Goal: Information Seeking & Learning: Understand process/instructions

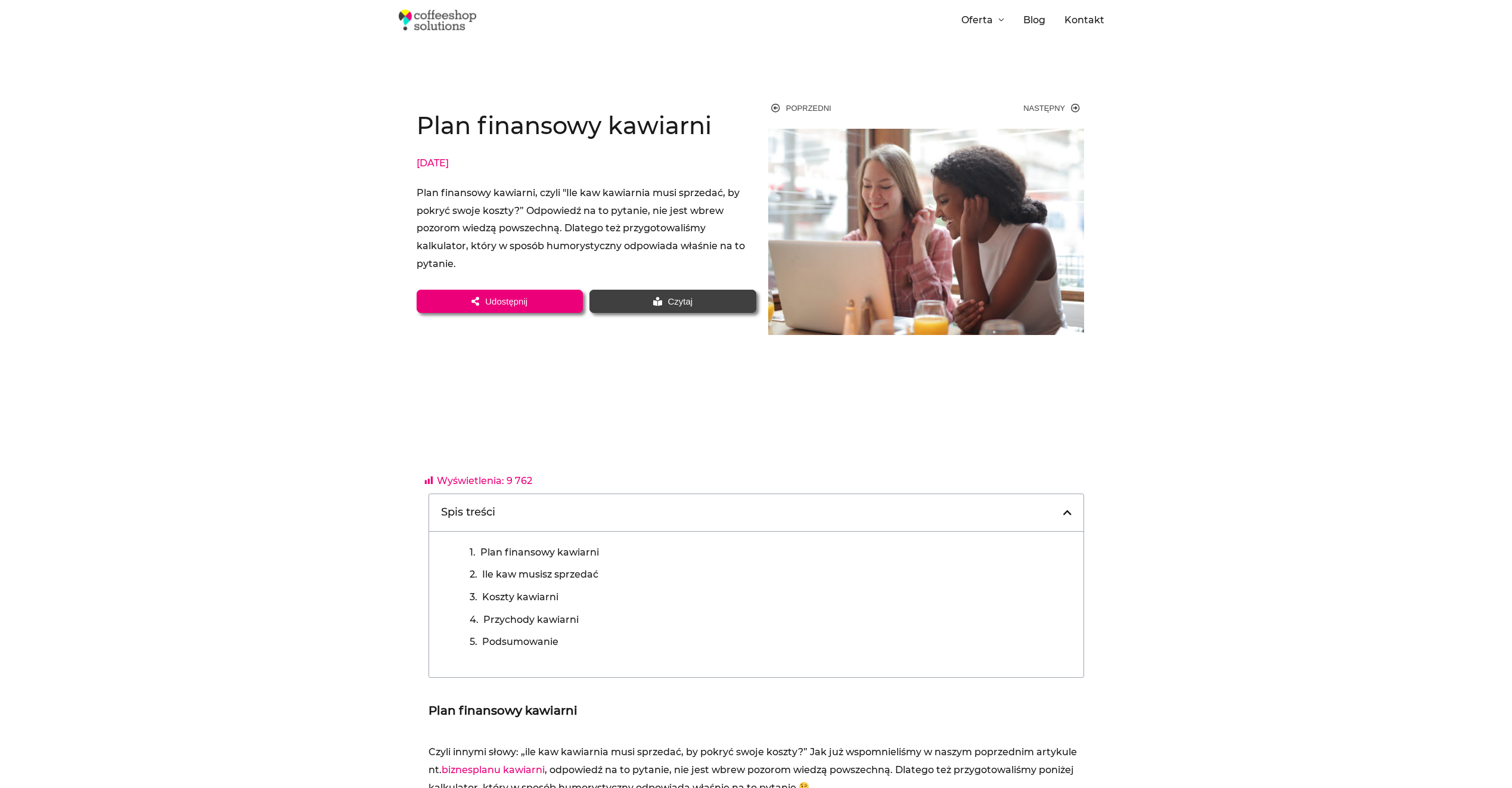
click at [535, 194] on div "Plan finansowy kawiarni, czyli "Ile kaw kawiarnia musi sprzedać, by pokryć swoj…" at bounding box center [587, 228] width 340 height 89
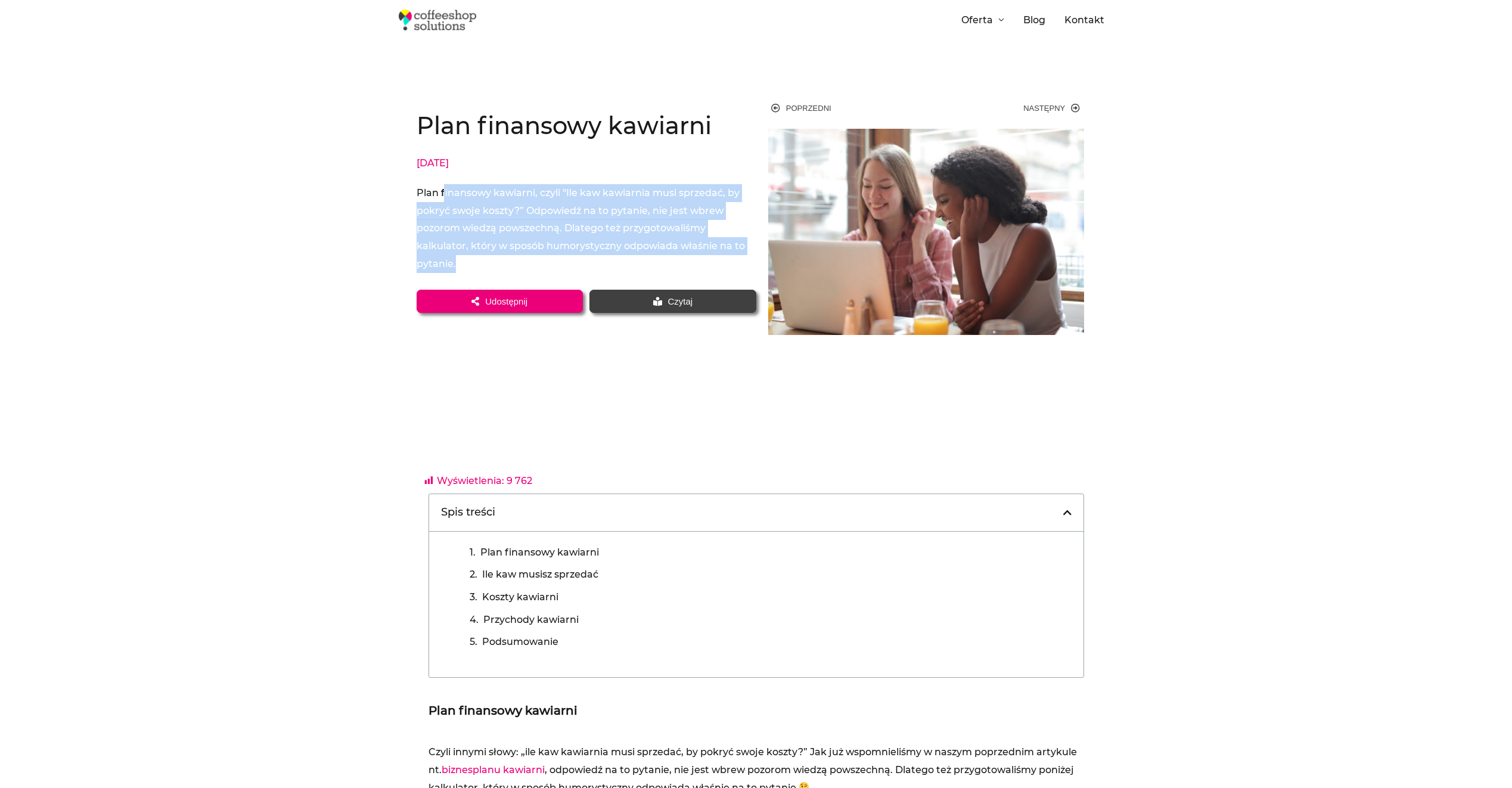
click at [535, 194] on div "Plan finansowy kawiarni, czyli "Ile kaw kawiarnia musi sprzedać, by pokryć swoj…" at bounding box center [587, 228] width 340 height 89
drag, startPoint x: 535, startPoint y: 194, endPoint x: 538, endPoint y: 208, distance: 14.3
click at [538, 208] on div "Plan finansowy kawiarni, czyli "Ile kaw kawiarnia musi sprzedać, by pokryć swoj…" at bounding box center [587, 228] width 340 height 89
drag, startPoint x: 550, startPoint y: 204, endPoint x: 652, endPoint y: 245, distance: 109.9
click at [652, 245] on div "Plan finansowy kawiarni, czyli "Ile kaw kawiarnia musi sprzedać, by pokryć swoj…" at bounding box center [587, 228] width 340 height 89
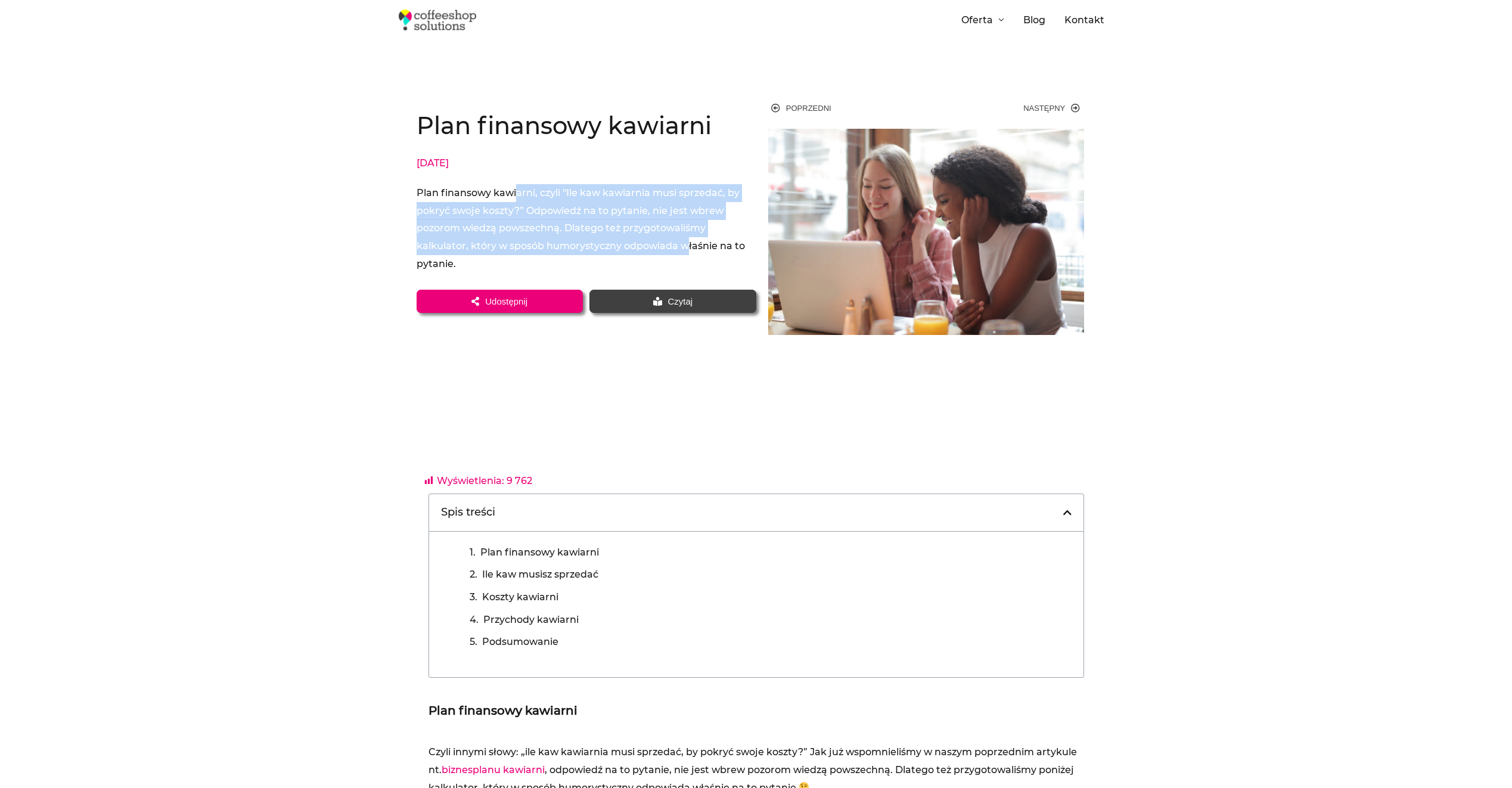
drag, startPoint x: 652, startPoint y: 245, endPoint x: 645, endPoint y: 246, distance: 7.1
click at [645, 246] on div "Plan finansowy kawiarni, czyli "Ile kaw kawiarnia musi sprzedać, by pokryć swoj…" at bounding box center [587, 228] width 340 height 89
drag, startPoint x: 662, startPoint y: 246, endPoint x: 475, endPoint y: 198, distance: 193.1
click at [475, 198] on div "Plan finansowy kawiarni, czyli "Ile kaw kawiarnia musi sprzedać, by pokryć swoj…" at bounding box center [587, 228] width 340 height 89
click at [477, 203] on div "Plan finansowy kawiarni, czyli "Ile kaw kawiarnia musi sprzedać, by pokryć swoj…" at bounding box center [587, 228] width 340 height 89
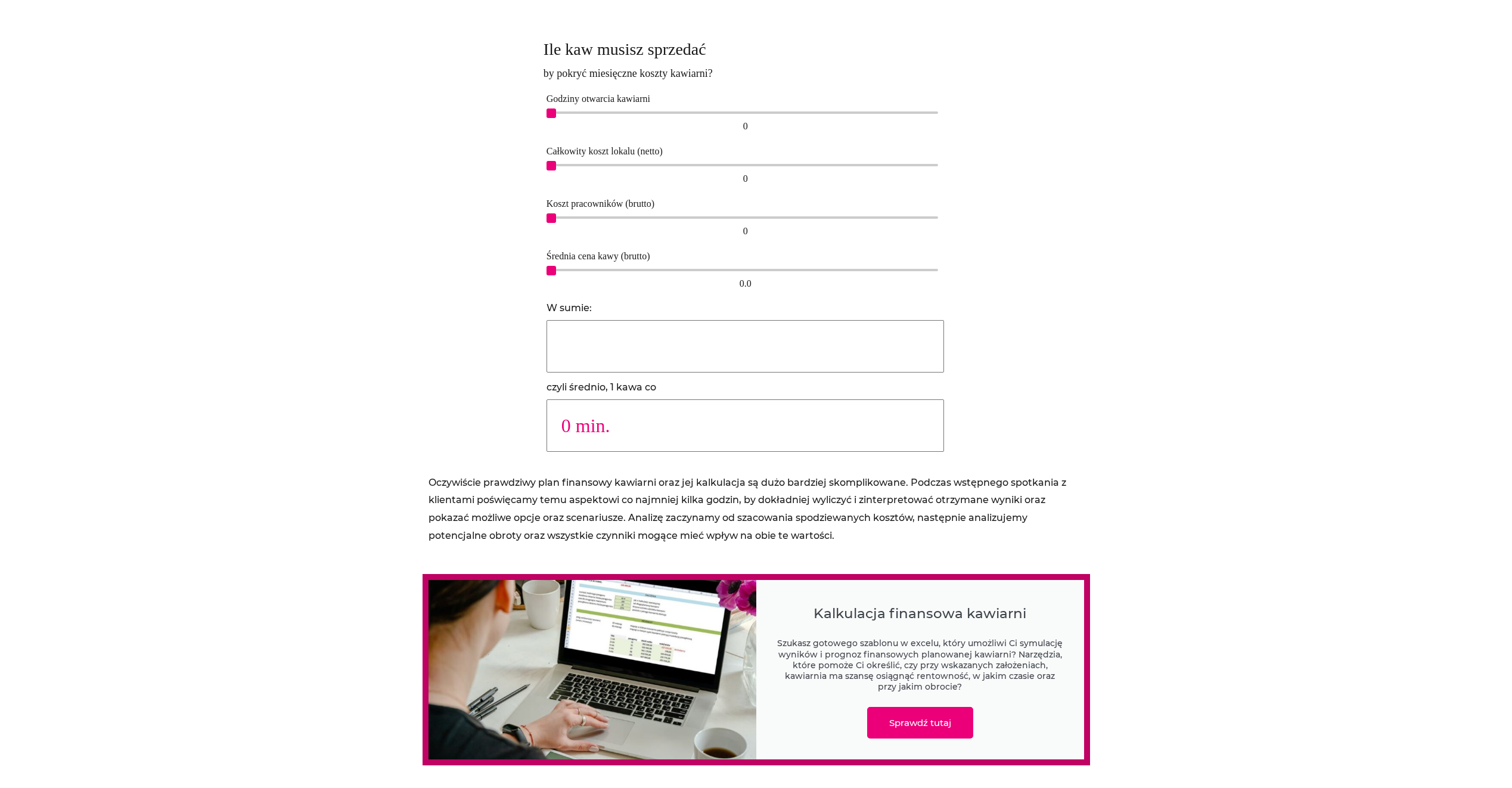
scroll to position [597, 0]
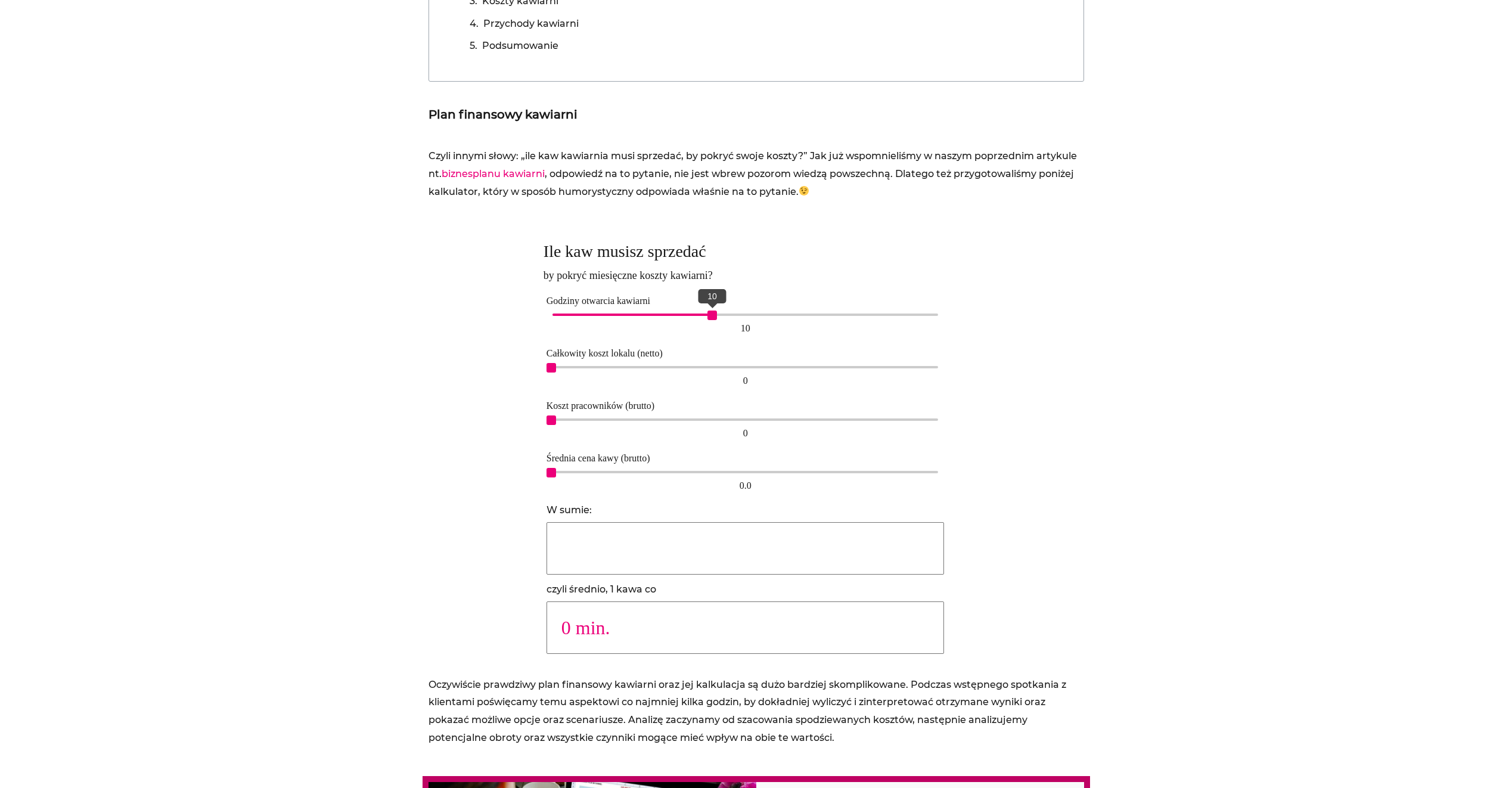
drag, startPoint x: 549, startPoint y: 315, endPoint x: 713, endPoint y: 315, distance: 164.0
click at [713, 315] on span "10" at bounding box center [712, 316] width 10 height 10
drag, startPoint x: 551, startPoint y: 367, endPoint x: 706, endPoint y: 368, distance: 155.0
click at [706, 368] on span "6,000" at bounding box center [706, 368] width 10 height 10
drag, startPoint x: 550, startPoint y: 418, endPoint x: 804, endPoint y: 421, distance: 254.0
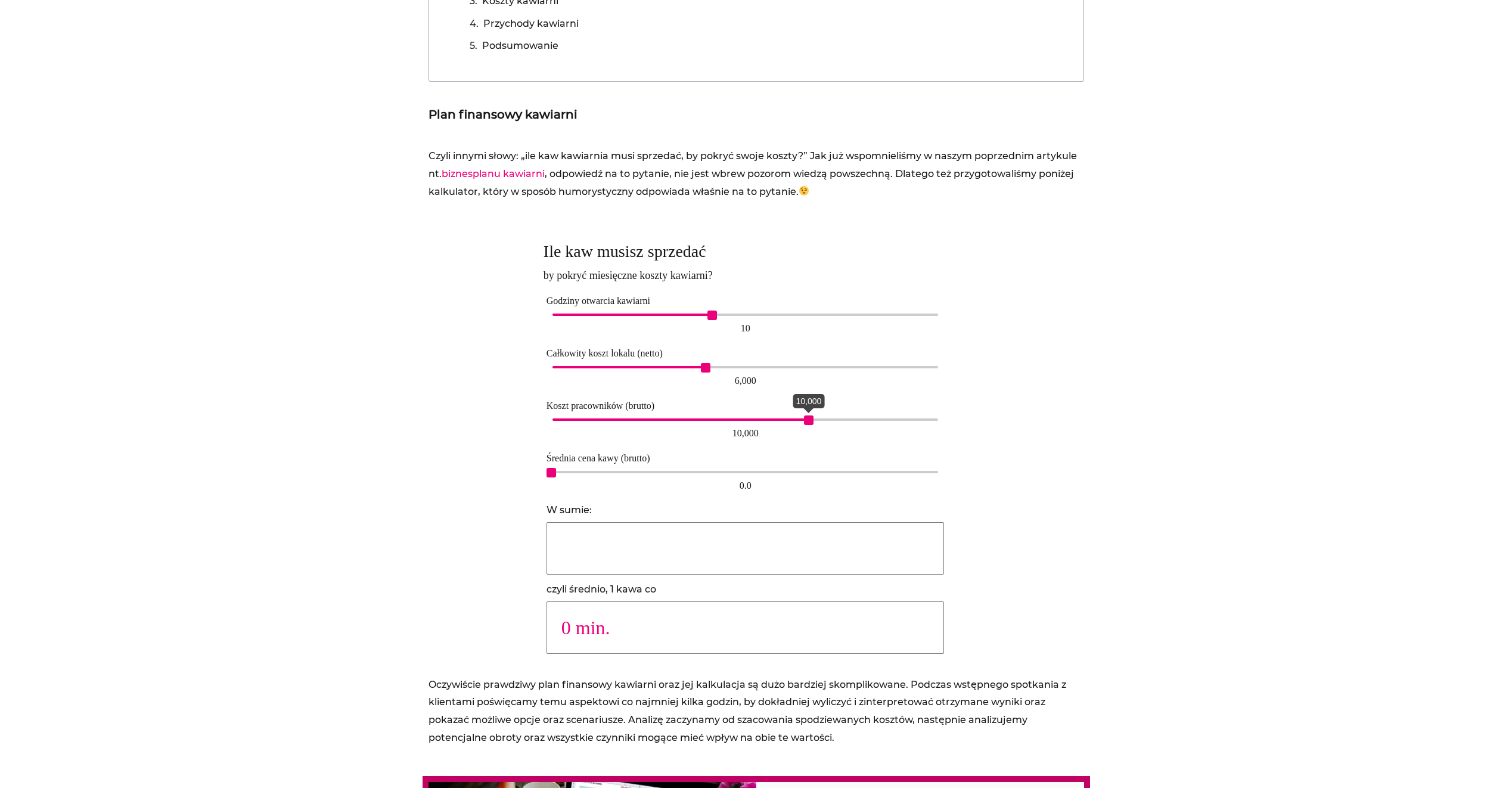
click at [804, 421] on span "10,000" at bounding box center [808, 421] width 10 height 10
type input "19753"
type input "1 min."
type input "9816"
type input "2 min."
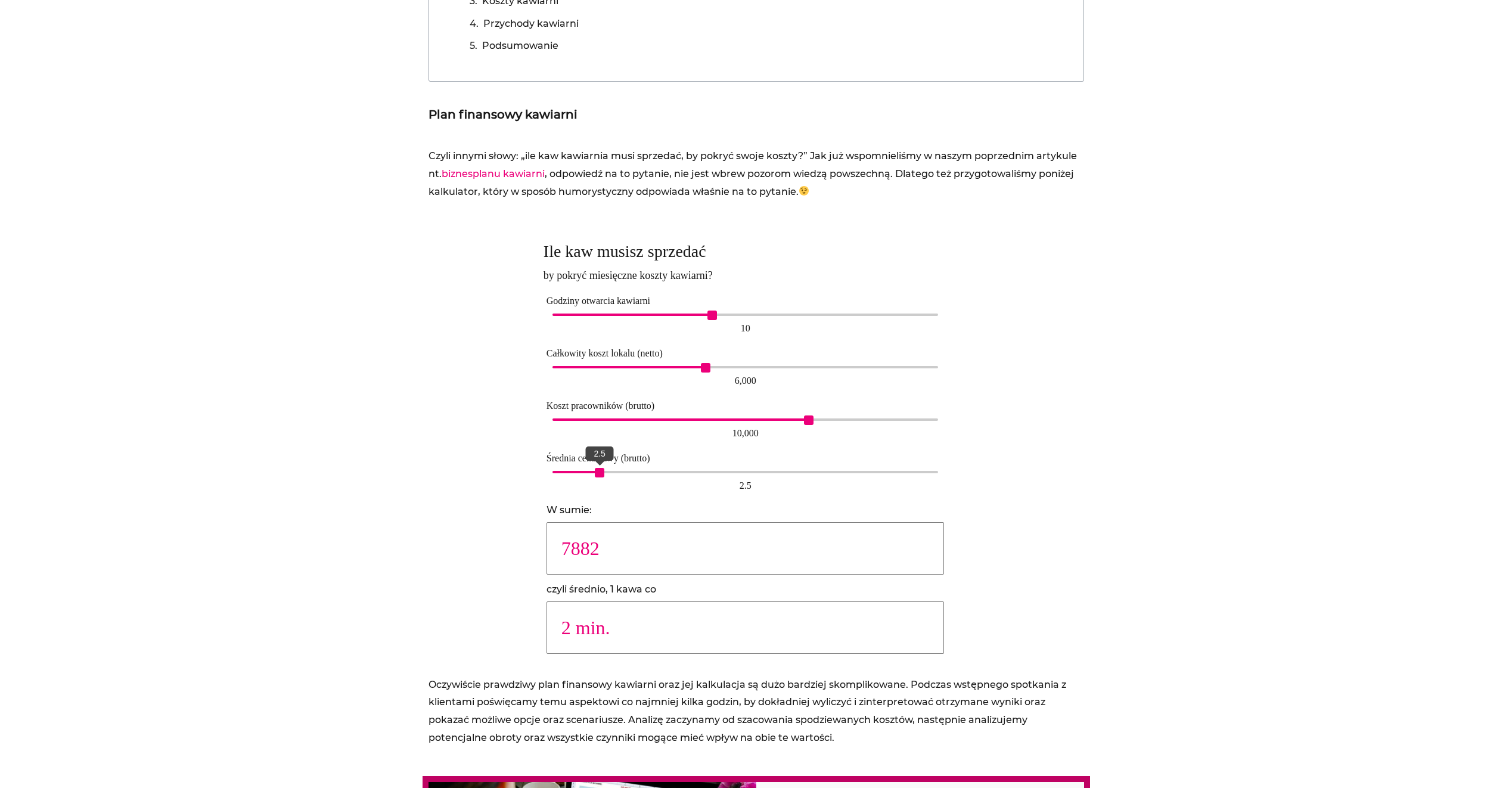
type input "6557"
type input "3 min."
type input "4923"
type input "4 min."
type input "3931"
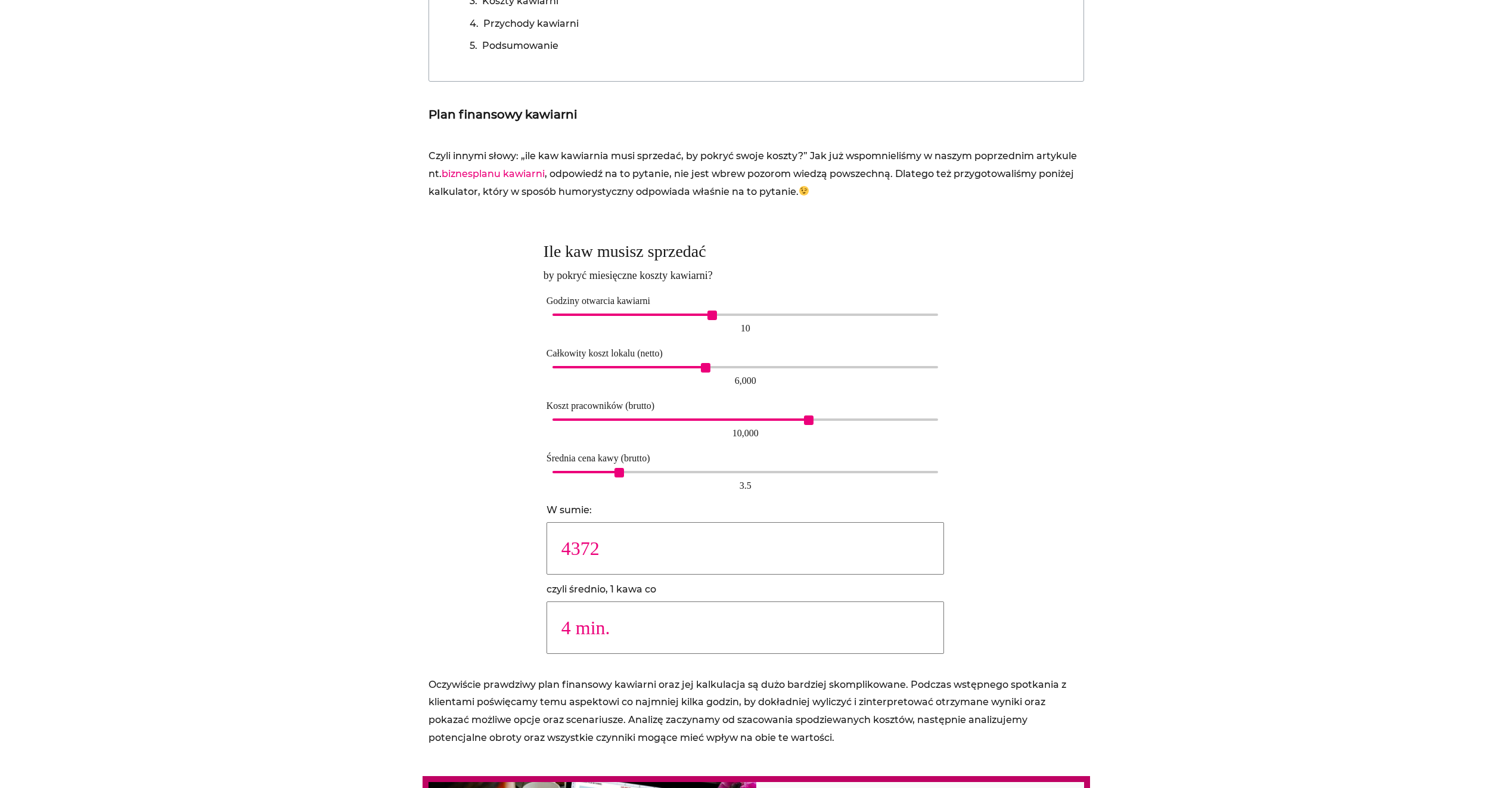
type input "5 min."
type input "3030"
type input "6 min."
type input "2623"
type input "7 min."
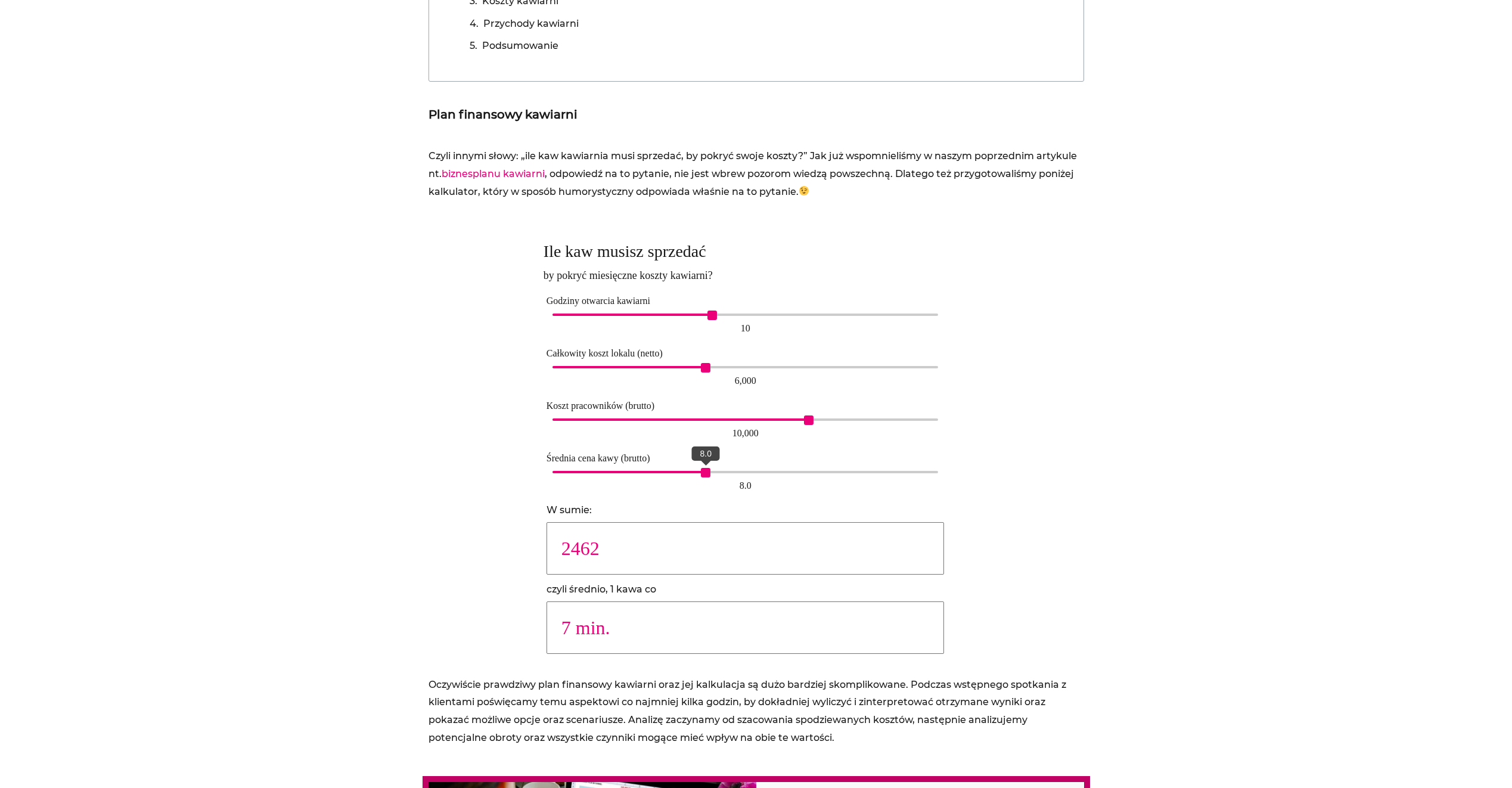
type input "2315"
type input "8 min."
type input "2186"
drag, startPoint x: 551, startPoint y: 472, endPoint x: 724, endPoint y: 468, distance: 173.0
click at [724, 468] on span "9.0" at bounding box center [726, 473] width 10 height 10
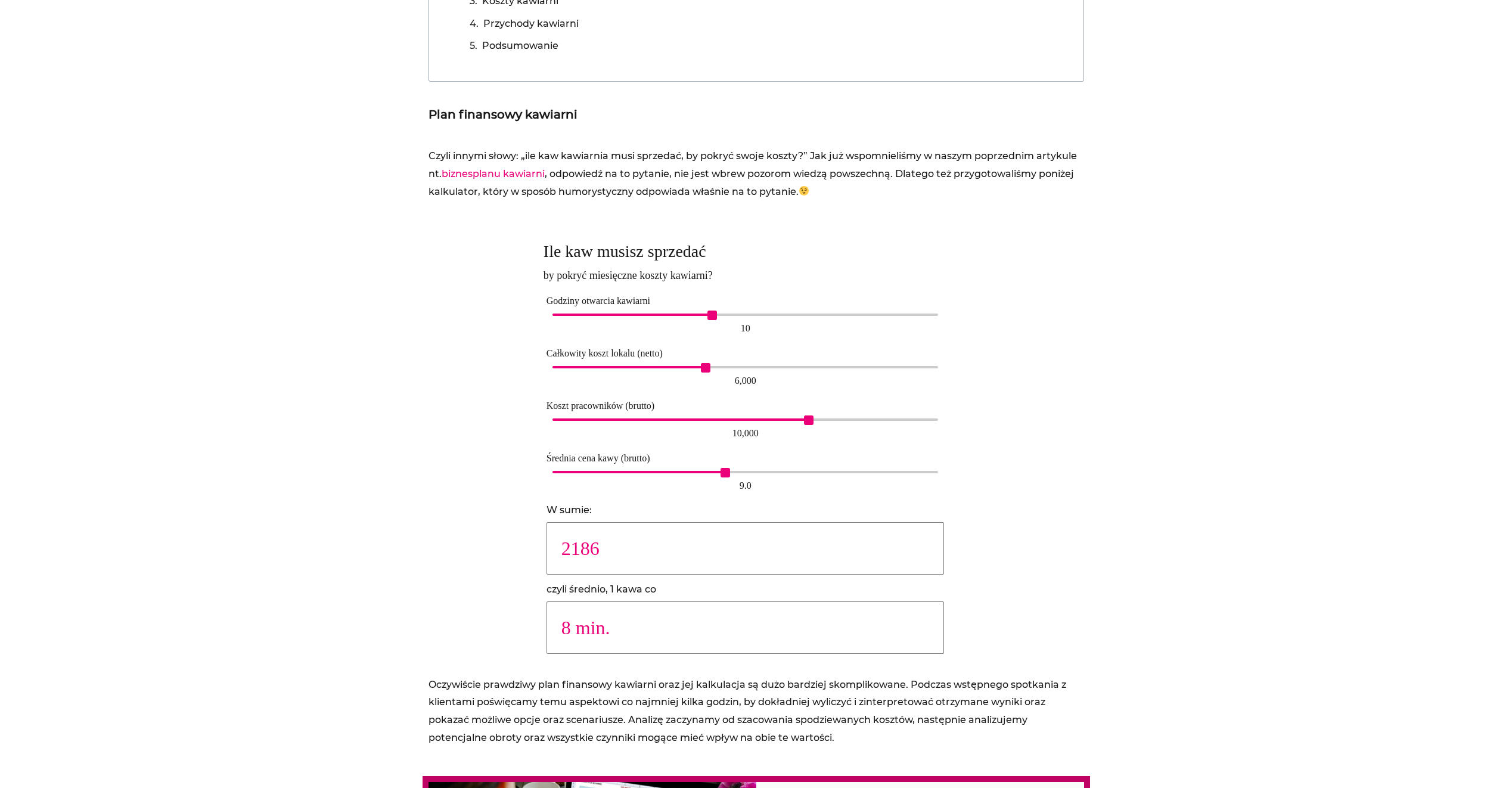
click at [740, 158] on p "Czyli innymi słowy: „ile kaw kawiarnia musi sprzedać, by pokryć swoje koszty?” …" at bounding box center [757, 174] width 656 height 53
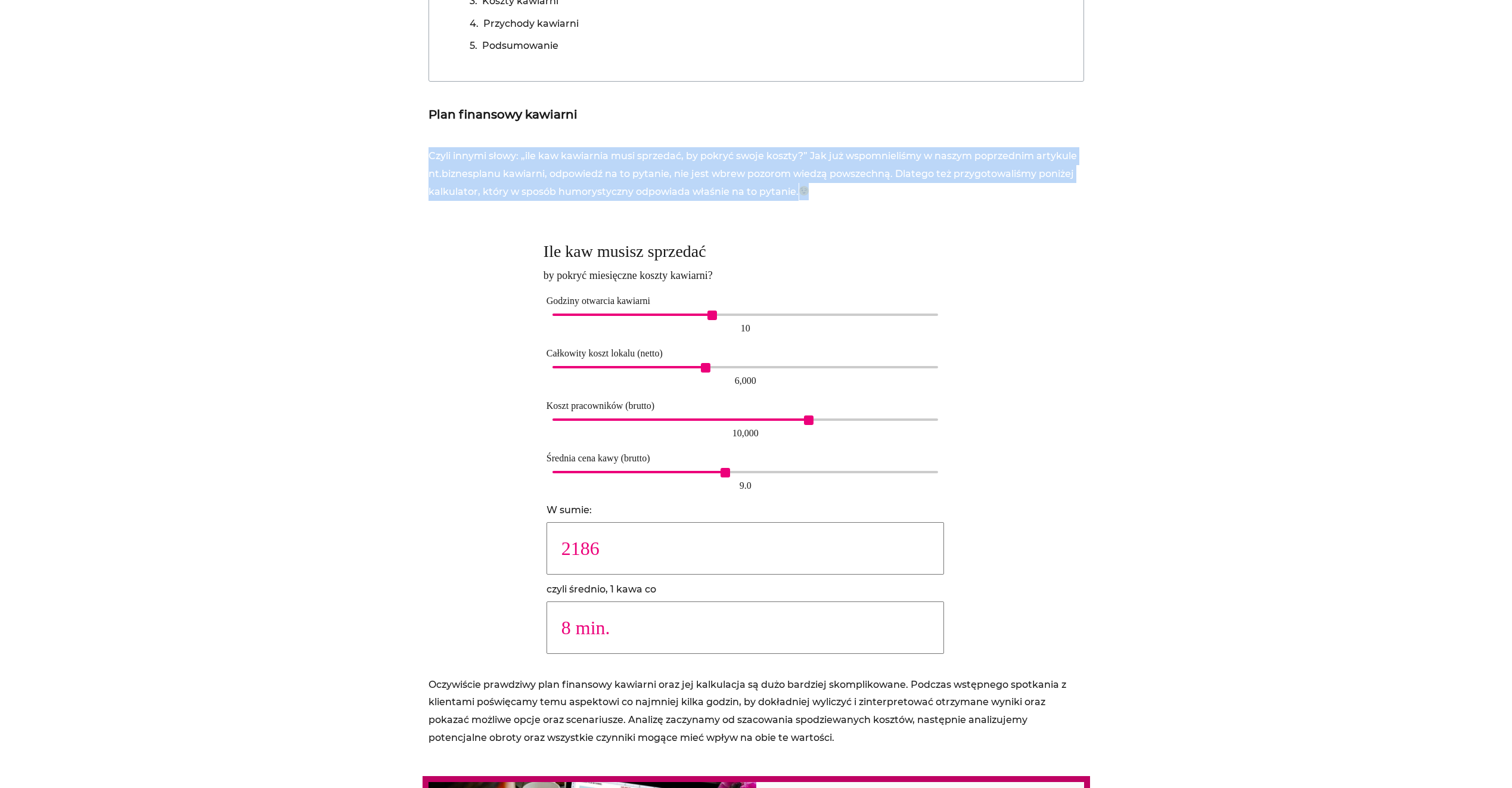
click at [743, 160] on p "Czyli innymi słowy: „ile kaw kawiarnia musi sprzedać, by pokryć swoje koszty?” …" at bounding box center [757, 174] width 656 height 53
drag, startPoint x: 743, startPoint y: 160, endPoint x: 767, endPoint y: 180, distance: 31.2
click at [767, 180] on p "Czyli innymi słowy: „ile kaw kawiarnia musi sprzedać, by pokryć swoje koszty?” …" at bounding box center [757, 174] width 656 height 53
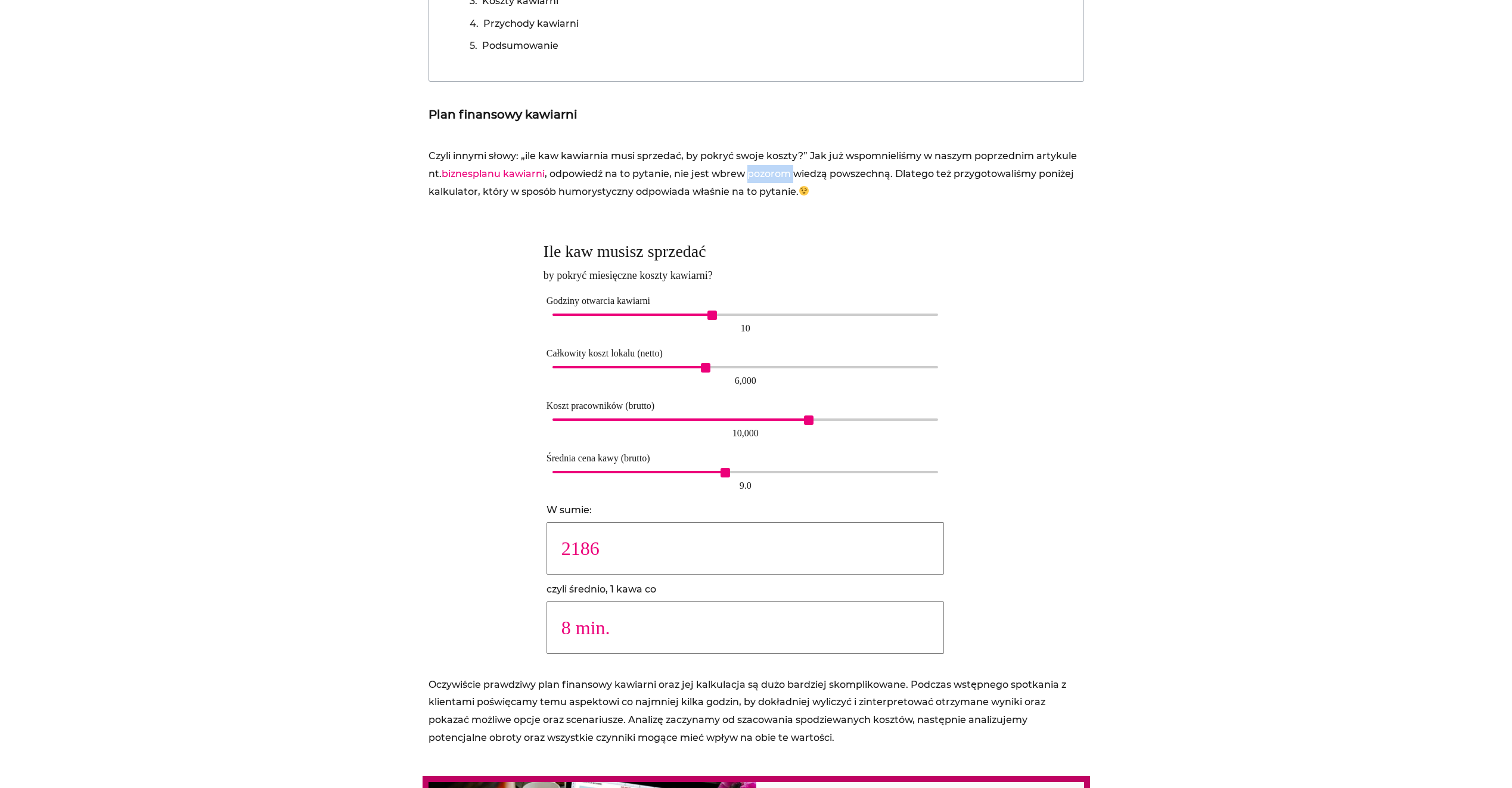
click at [767, 180] on p "Czyli innymi słowy: „ile kaw kawiarnia musi sprzedać, by pokryć swoje koszty?” …" at bounding box center [757, 174] width 656 height 53
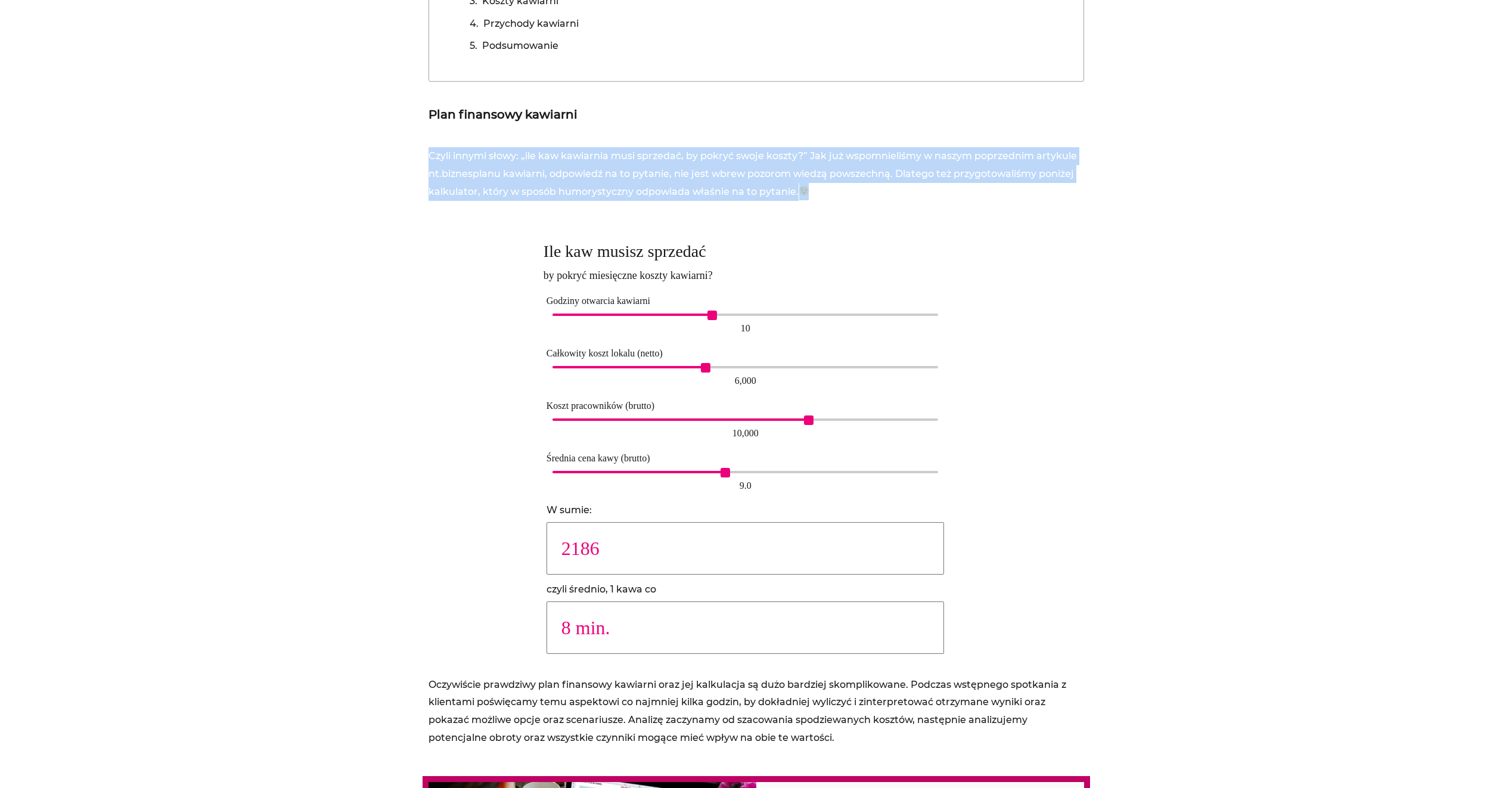
click at [767, 180] on p "Czyli innymi słowy: „ile kaw kawiarnia musi sprzedać, by pokryć swoje koszty?” …" at bounding box center [757, 174] width 656 height 53
drag, startPoint x: 767, startPoint y: 180, endPoint x: 727, endPoint y: 171, distance: 41.0
click at [727, 172] on p "Czyli innymi słowy: „ile kaw kawiarnia musi sprzedać, by pokryć swoje koszty?” …" at bounding box center [757, 174] width 656 height 53
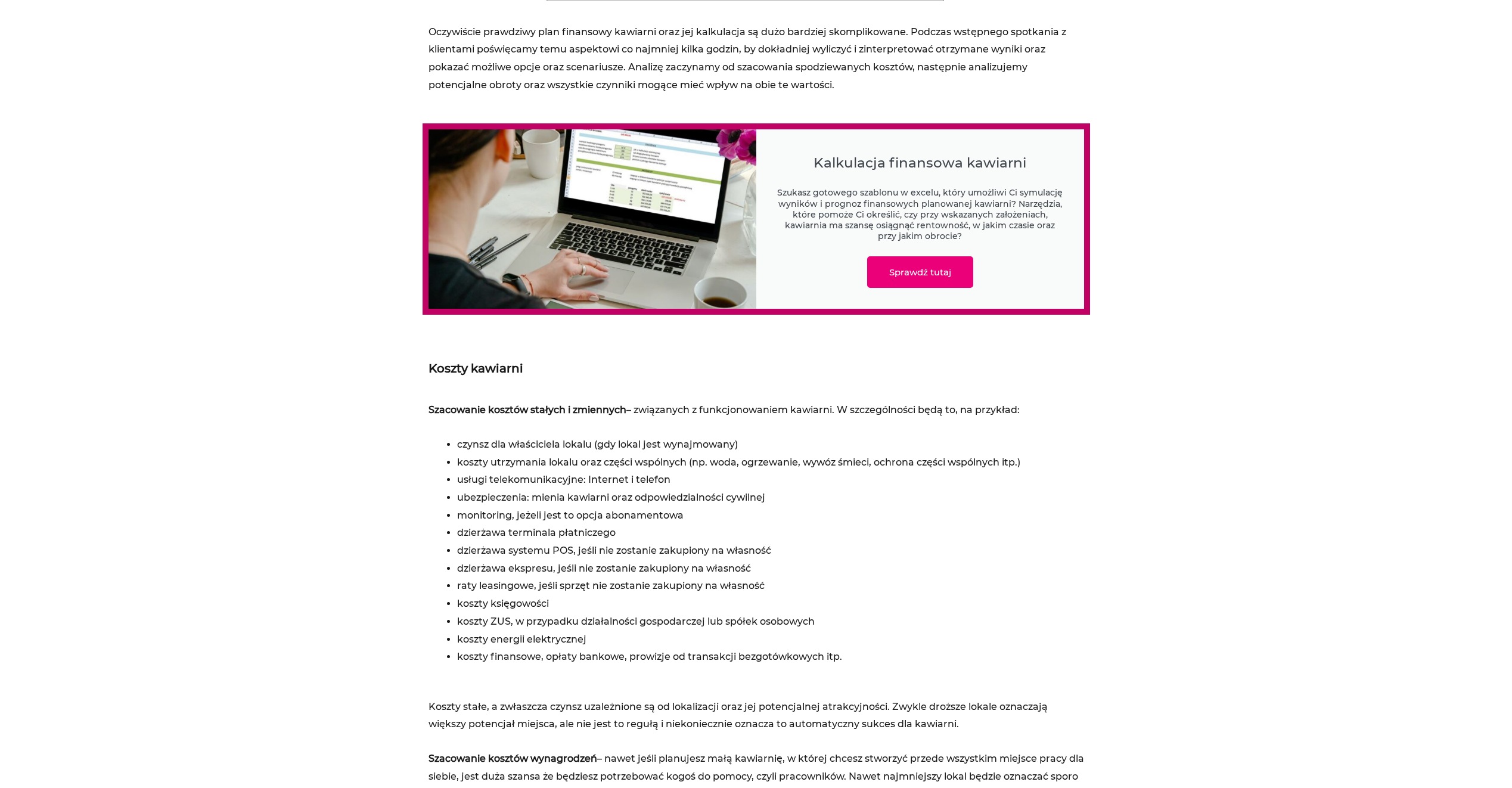
scroll to position [1252, 0]
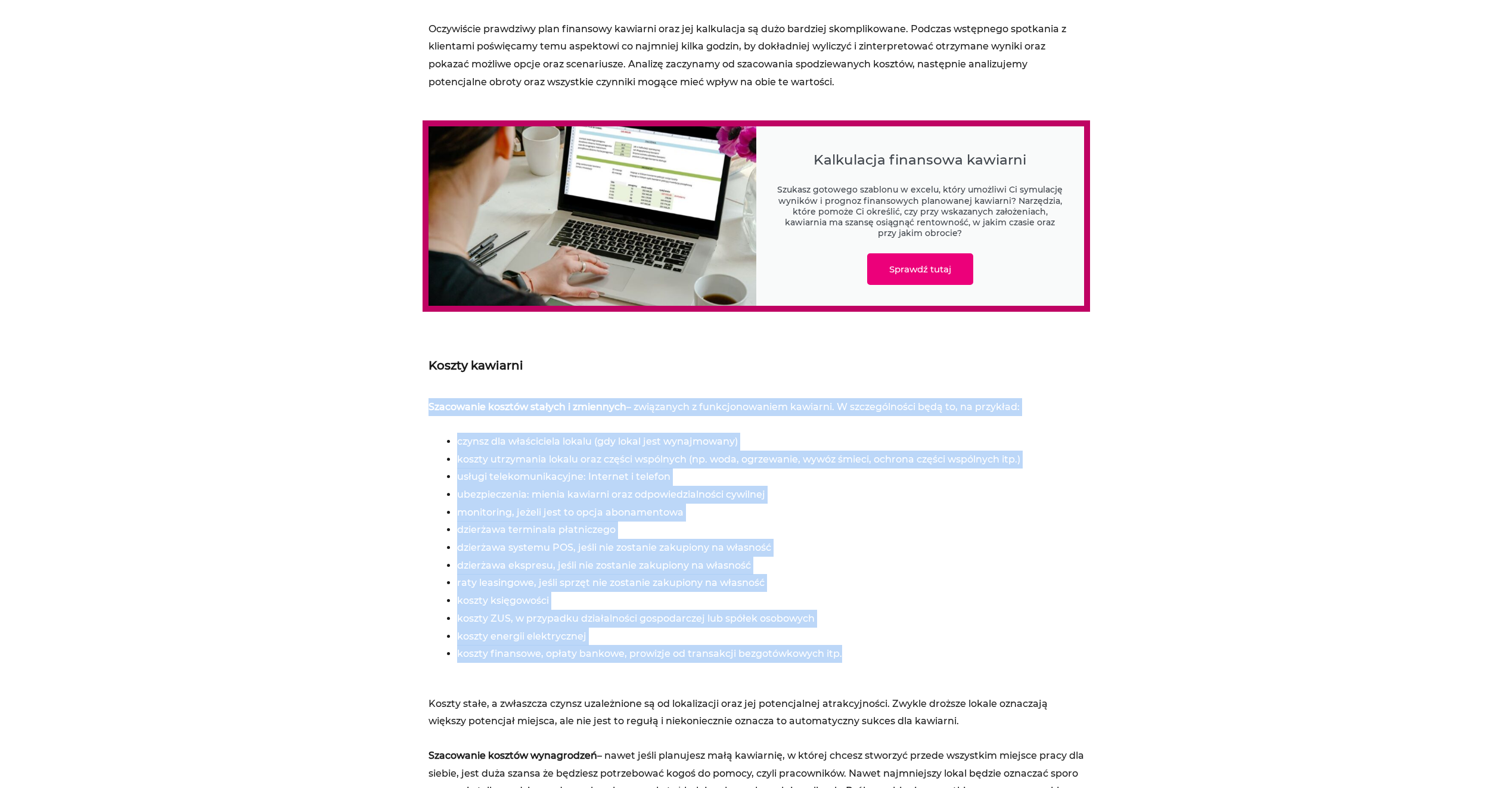
drag, startPoint x: 757, startPoint y: 429, endPoint x: 861, endPoint y: 657, distance: 250.6
click at [861, 657] on li "koszty finansowe, opłaty bankowe, prowizje od transakcji bezgotówkowych itp." at bounding box center [771, 654] width 627 height 18
drag, startPoint x: 888, startPoint y: 660, endPoint x: 346, endPoint y: 406, distance: 598.6
click at [346, 406] on section "Wyświetlenia: 9 762 Spis treści Plan finansowy kawiarni Ile kaw musisz sprzedać…" at bounding box center [756, 794] width 1512 height 3156
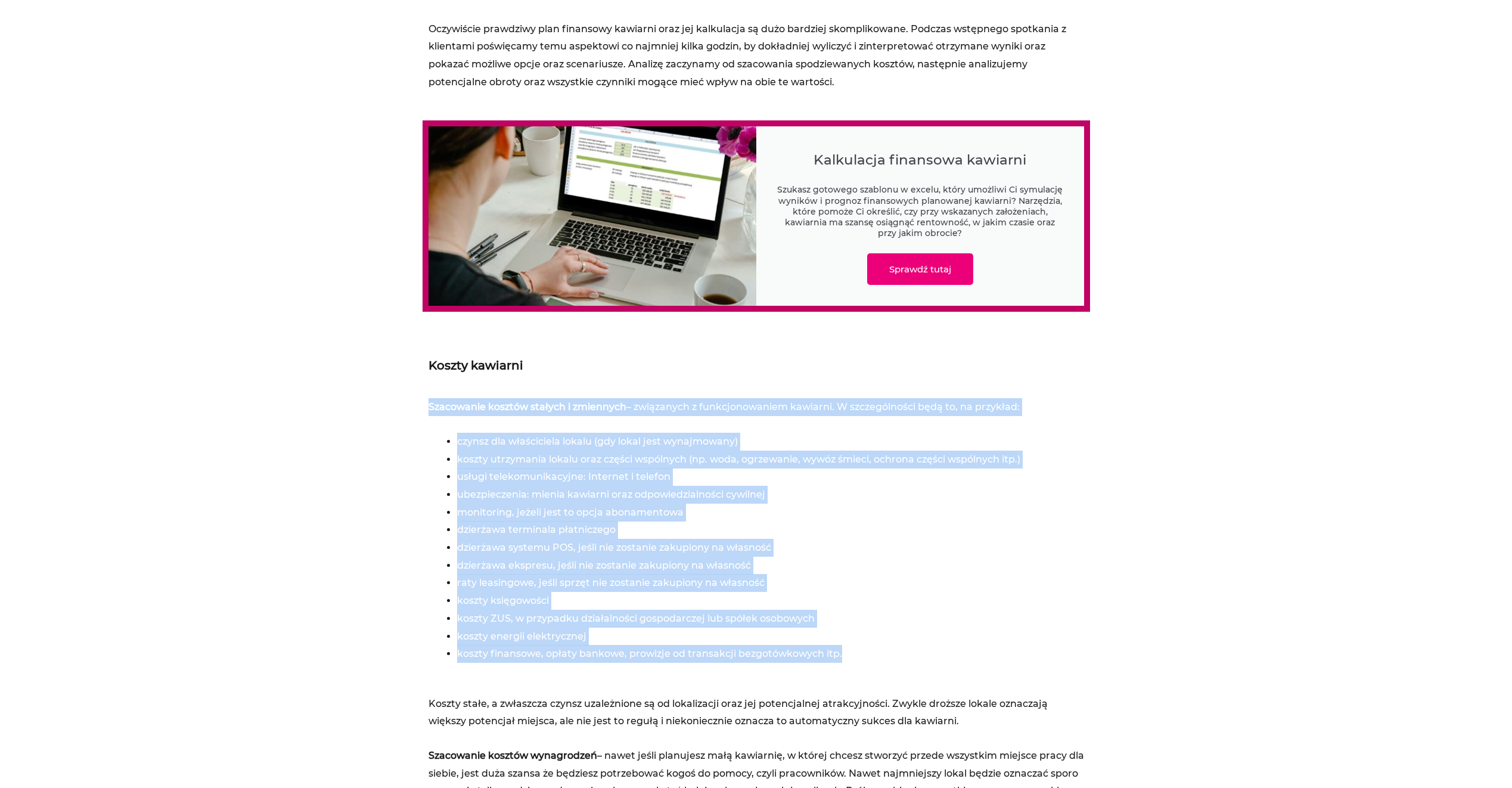
drag, startPoint x: 346, startPoint y: 406, endPoint x: 343, endPoint y: 425, distance: 19.2
click at [343, 425] on section "Wyświetlenia: 9 762 Spis treści Plan finansowy kawiarni Ile kaw musisz sprzedać…" at bounding box center [756, 794] width 1512 height 3156
drag, startPoint x: 399, startPoint y: 414, endPoint x: 946, endPoint y: 669, distance: 603.5
click at [946, 669] on section "Wyświetlenia: 9 762 Spis treści Plan finansowy kawiarni Ile kaw musisz sprzedać…" at bounding box center [756, 794] width 1512 height 3156
drag, startPoint x: 946, startPoint y: 669, endPoint x: 878, endPoint y: 659, distance: 68.7
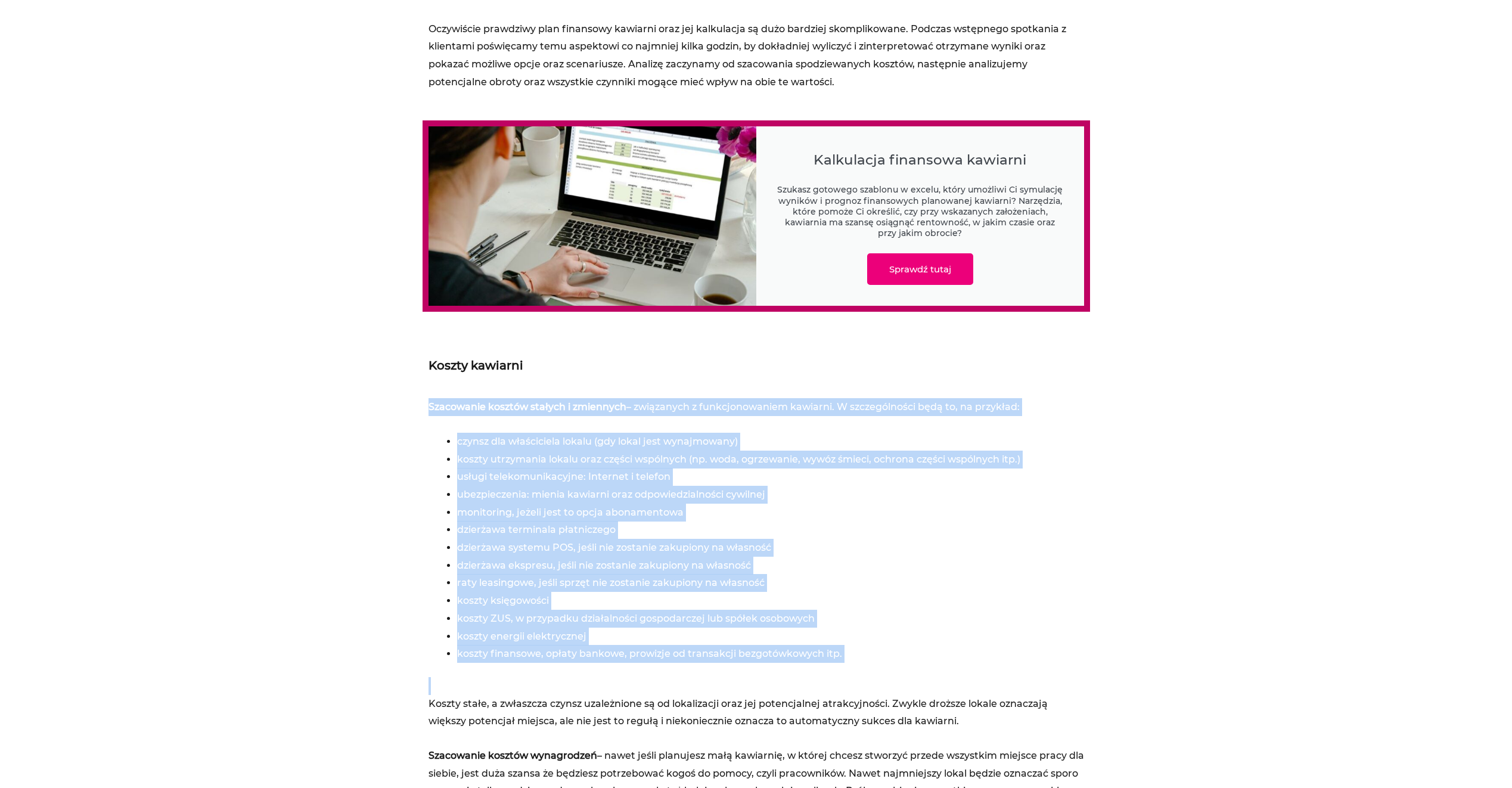
click at [878, 659] on li "koszty finansowe, opłaty bankowe, prowizje od transakcji bezgotówkowych itp." at bounding box center [771, 654] width 627 height 18
drag, startPoint x: 924, startPoint y: 660, endPoint x: 343, endPoint y: 384, distance: 643.2
click at [343, 384] on section "Wyświetlenia: 9 762 Spis treści Plan finansowy kawiarni Ile kaw musisz sprzedać…" at bounding box center [756, 794] width 1512 height 3156
drag, startPoint x: 343, startPoint y: 384, endPoint x: 374, endPoint y: 419, distance: 46.8
click at [374, 420] on section "Wyświetlenia: 9 762 Spis treści Plan finansowy kawiarni Ile kaw musisz sprzedać…" at bounding box center [756, 794] width 1512 height 3156
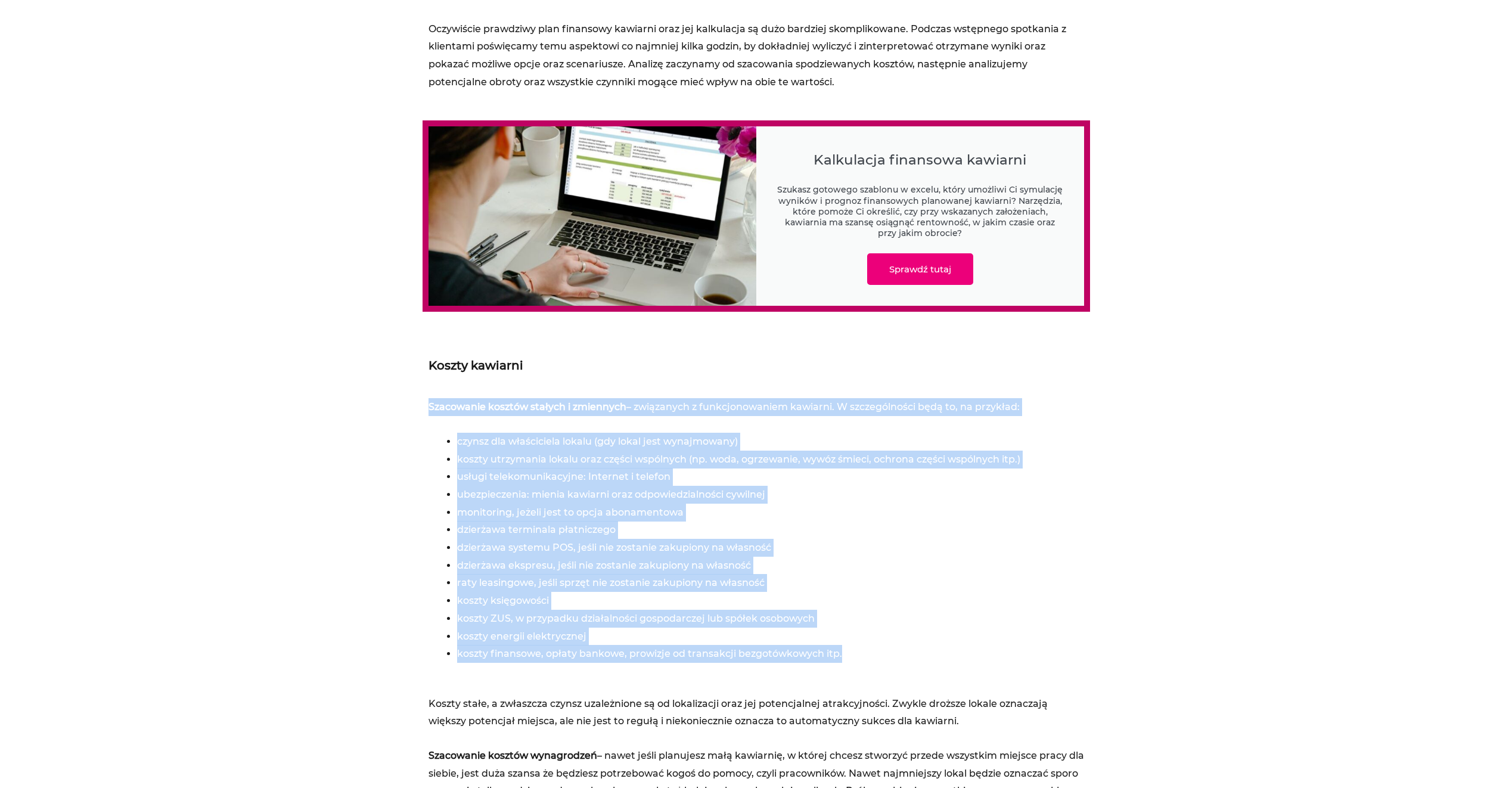
drag, startPoint x: 378, startPoint y: 400, endPoint x: 944, endPoint y: 660, distance: 622.9
click at [944, 660] on section "Wyświetlenia: 9 762 Spis treści Plan finansowy kawiarni Ile kaw musisz sprzedać…" at bounding box center [756, 794] width 1512 height 3156
drag, startPoint x: 944, startPoint y: 660, endPoint x: 835, endPoint y: 638, distance: 111.2
click at [833, 639] on li "koszty energii elektrycznej" at bounding box center [771, 637] width 627 height 18
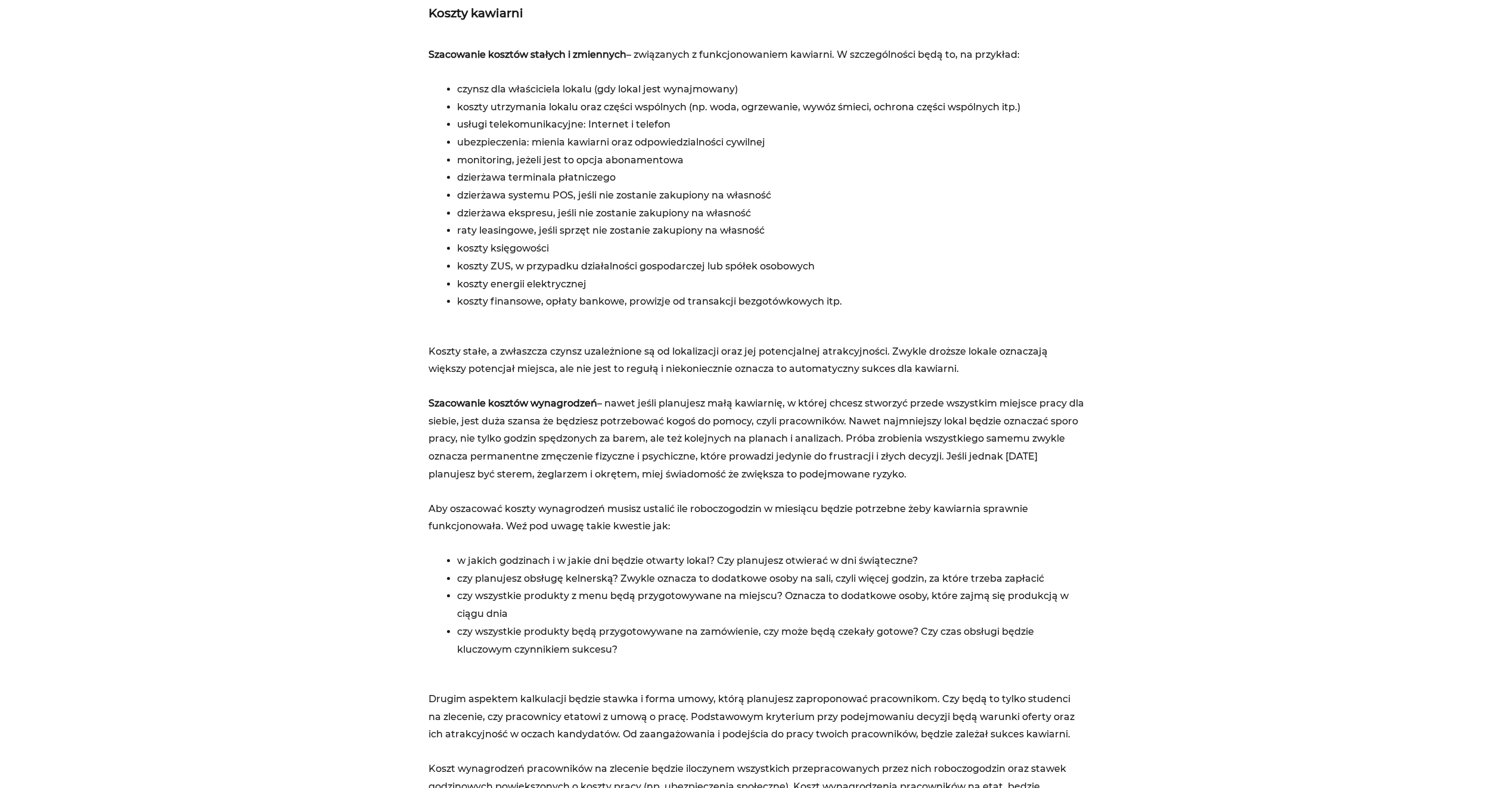
scroll to position [1610, 0]
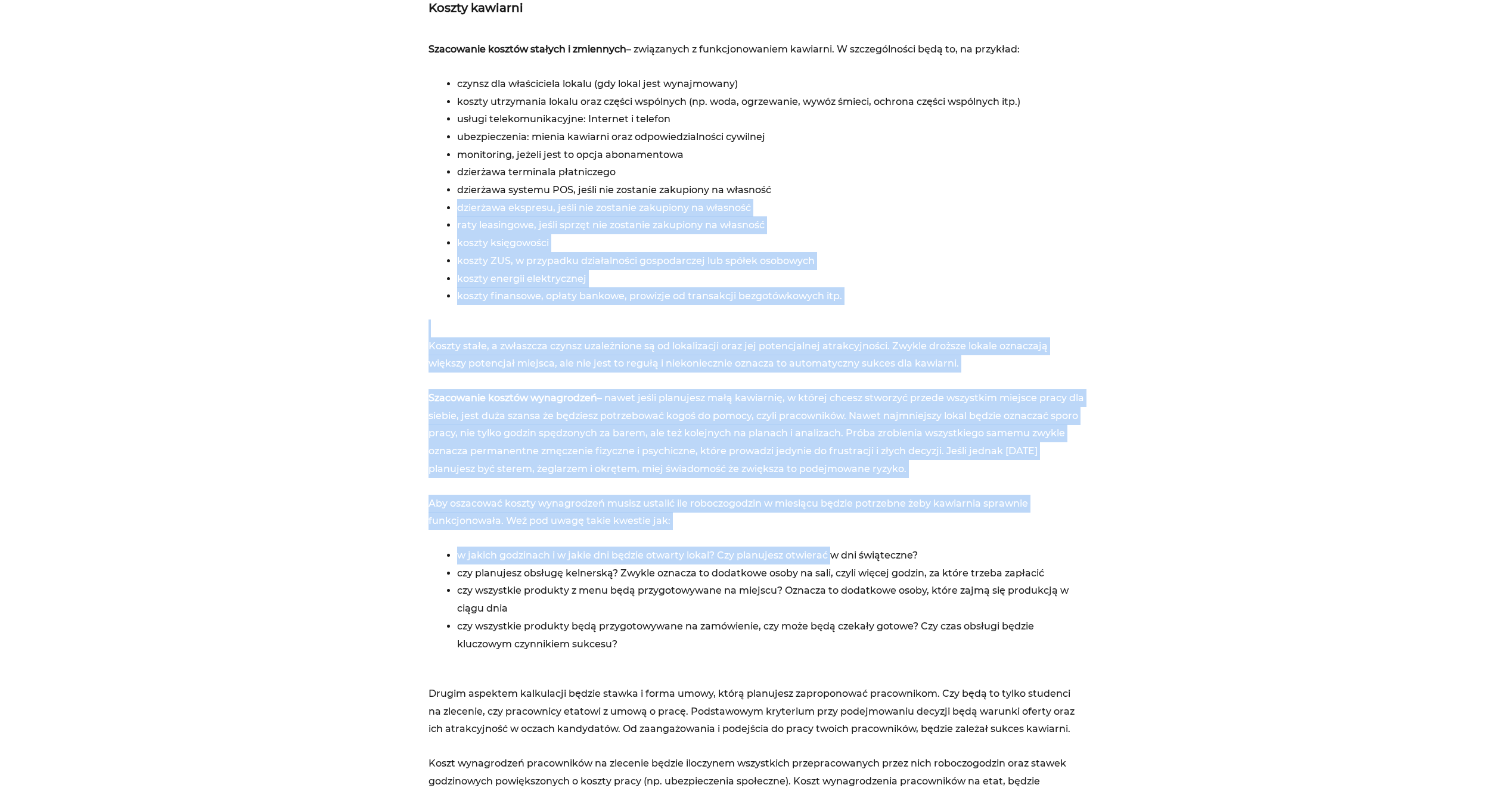
drag, startPoint x: 830, startPoint y: 205, endPoint x: 835, endPoint y: 547, distance: 342.0
click at [835, 547] on div "Szacowanie kosztów stałych i zmiennych – związanych z funkcjonowaniem kawiarni.…" at bounding box center [757, 424] width 656 height 768
drag, startPoint x: 835, startPoint y: 547, endPoint x: 769, endPoint y: 523, distance: 70.2
click at [769, 523] on p "Aby oszacować koszty wynagrodzeń musisz ustalić ile roboczogodzin w miesiącu bę…" at bounding box center [757, 512] width 656 height 35
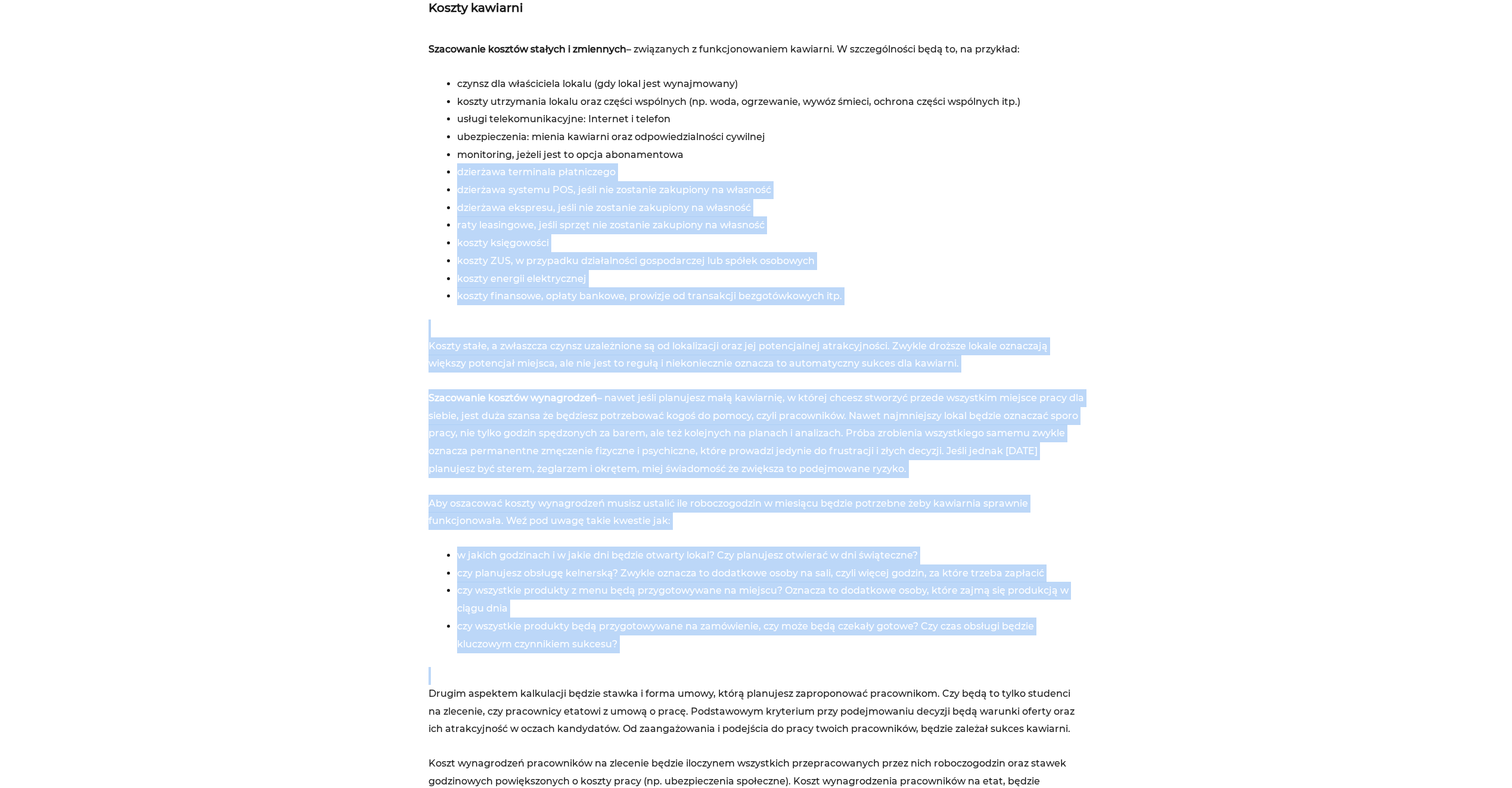
drag, startPoint x: 802, startPoint y: 367, endPoint x: 813, endPoint y: 679, distance: 312.2
click at [813, 679] on div "Szacowanie kosztów stałych i zmiennych – związanych z funkcjonowaniem kawiarni.…" at bounding box center [757, 424] width 656 height 768
drag, startPoint x: 813, startPoint y: 679, endPoint x: 689, endPoint y: 653, distance: 126.7
click at [689, 653] on li "czy wszystkie produkty będą przygotowywane na zamówienie, czy może będą czekały…" at bounding box center [771, 635] width 627 height 35
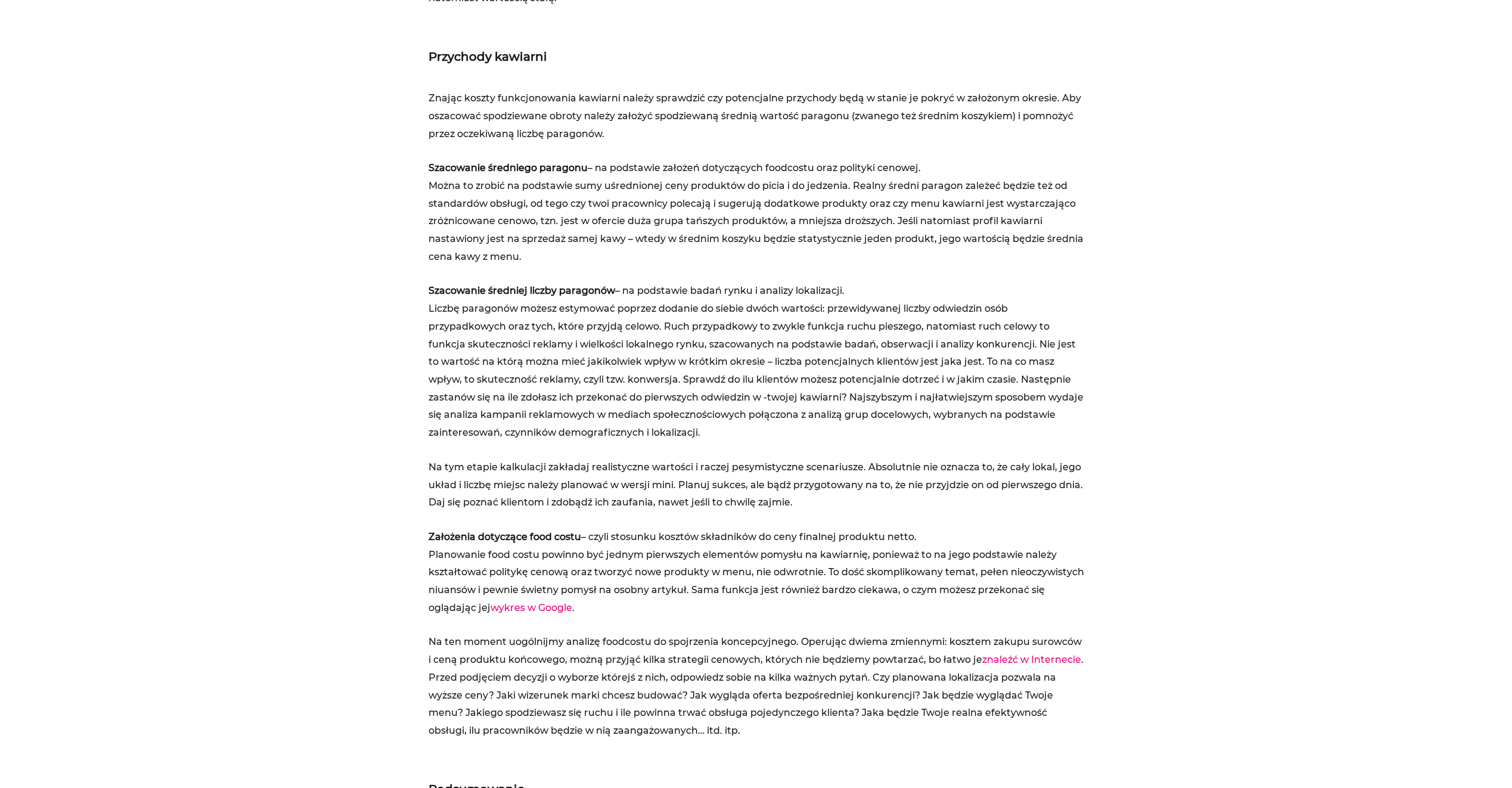
scroll to position [2445, 0]
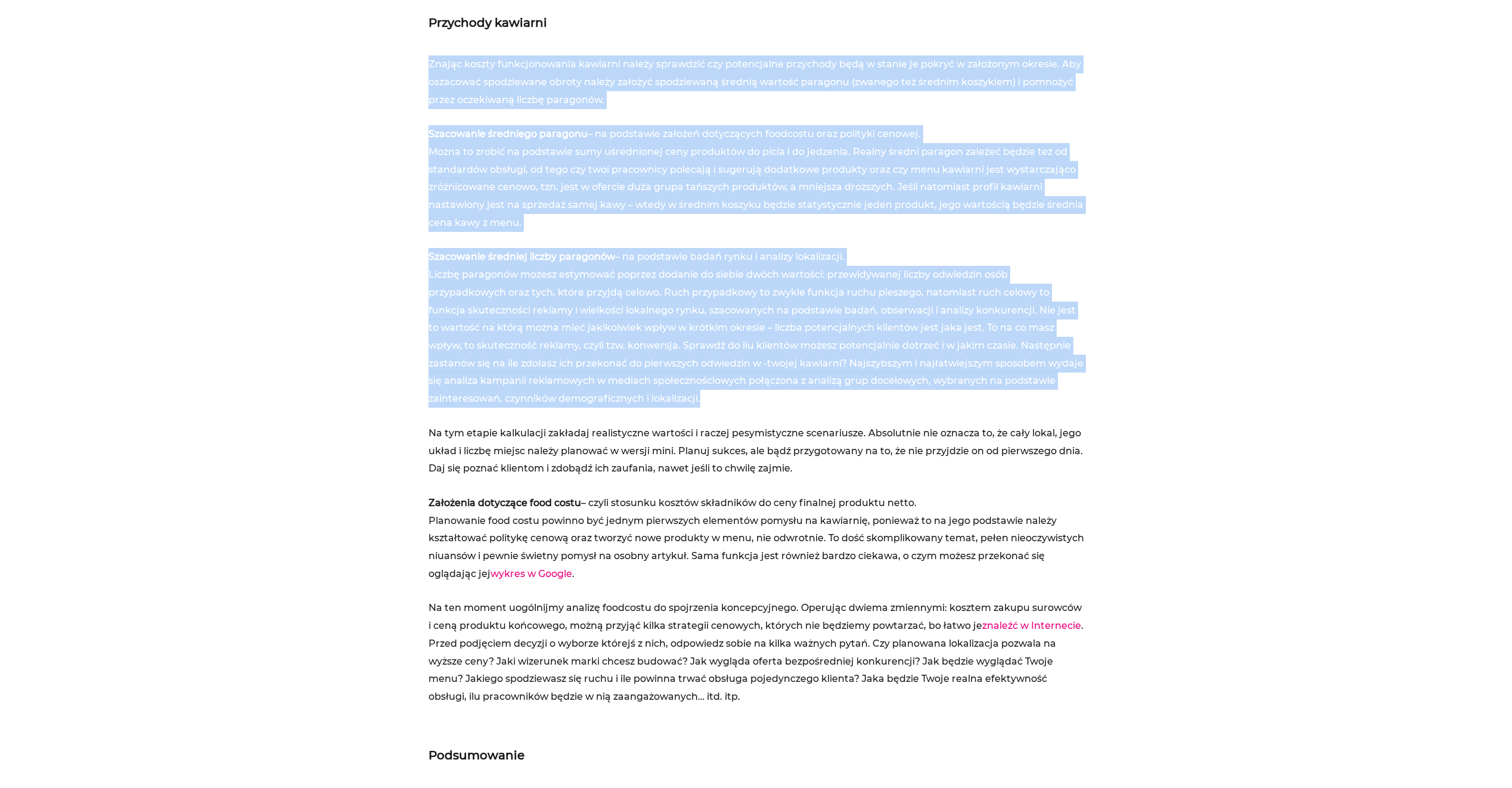
drag, startPoint x: 817, startPoint y: 85, endPoint x: 841, endPoint y: 403, distance: 318.9
click at [841, 403] on div "Koszty kawiarni Szacowanie kosztów stałych i zmiennych – związanych z funkcjono…" at bounding box center [757, 84] width 668 height 1875
drag, startPoint x: 841, startPoint y: 403, endPoint x: 829, endPoint y: 402, distance: 12.0
click at [840, 403] on p "Szacowanie średniej liczby paragonów – na podstawie badań rynku i analizy lokal…" at bounding box center [757, 327] width 656 height 159
click at [704, 45] on div "Koszty kawiarni Szacowanie kosztów stałych i zmiennych – związanych z funkcjono…" at bounding box center [757, 84] width 668 height 1875
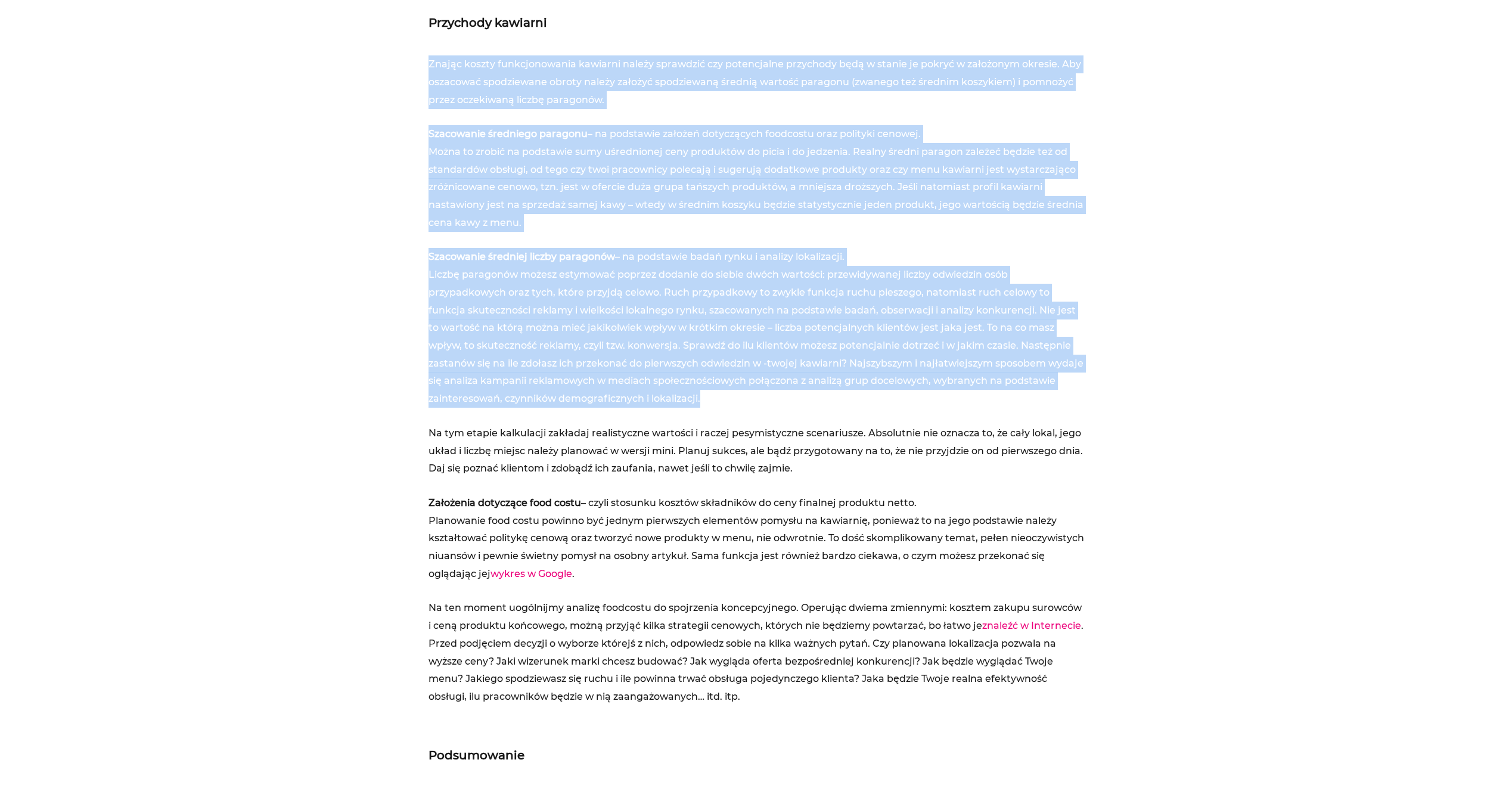
drag, startPoint x: 731, startPoint y: 29, endPoint x: 779, endPoint y: 404, distance: 378.1
click at [779, 404] on div "Koszty kawiarni Szacowanie kosztów stałych i zmiennych – związanych z funkcjono…" at bounding box center [757, 84] width 668 height 1875
drag, startPoint x: 779, startPoint y: 404, endPoint x: 704, endPoint y: 400, distance: 75.1
click at [704, 400] on p "Szacowanie średniej liczby paragonów – na podstawie badań rynku i analizy lokal…" at bounding box center [757, 327] width 656 height 159
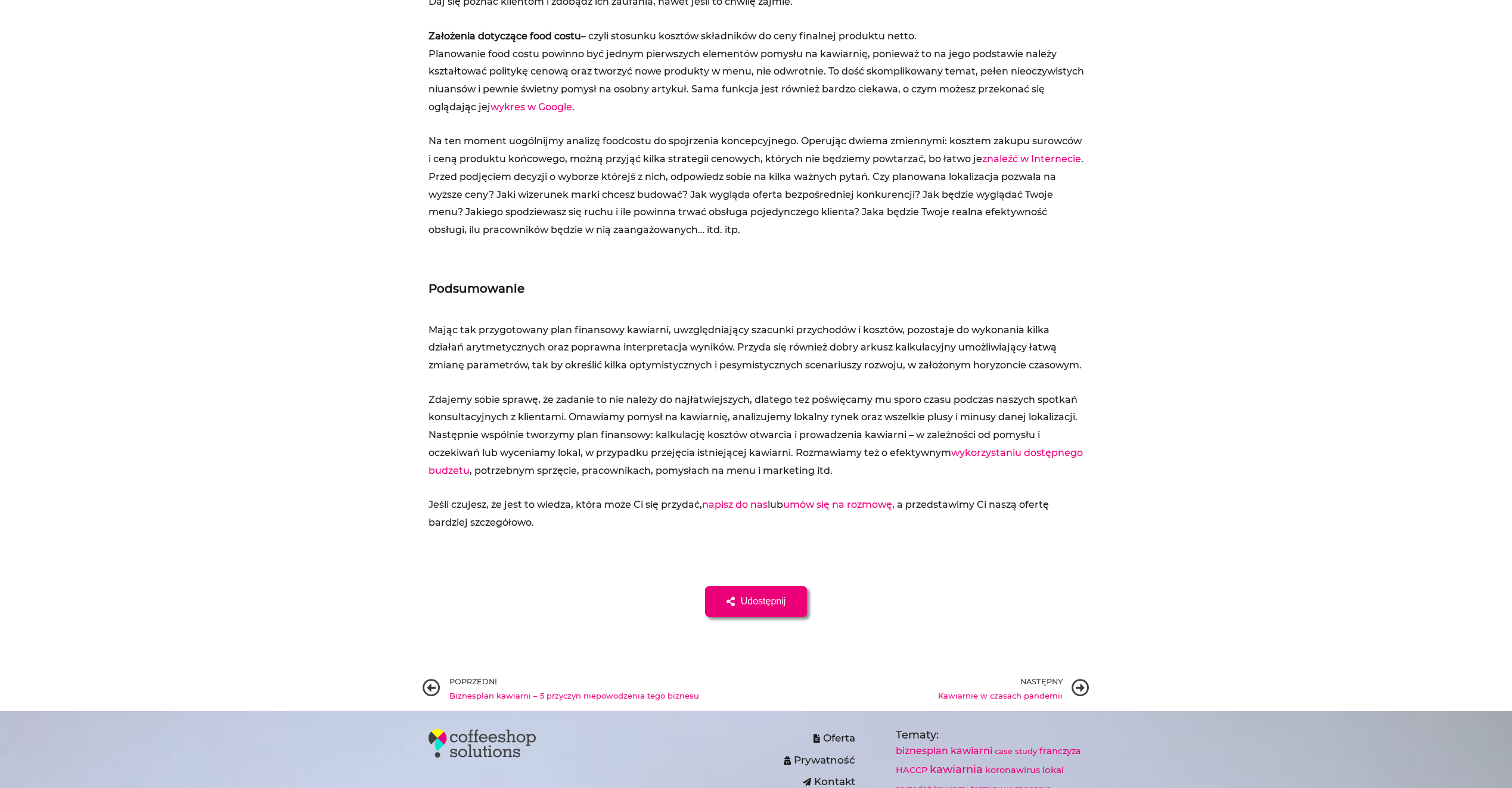
scroll to position [3089, 0]
